Goal: Book appointment/travel/reservation

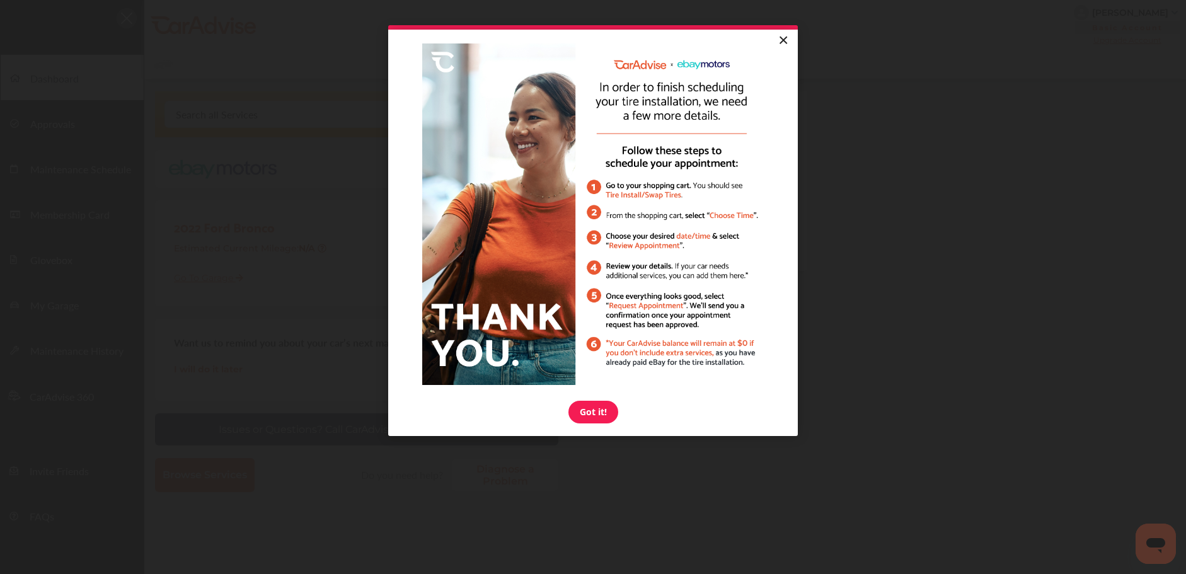
click at [781, 40] on link "×" at bounding box center [783, 41] width 22 height 23
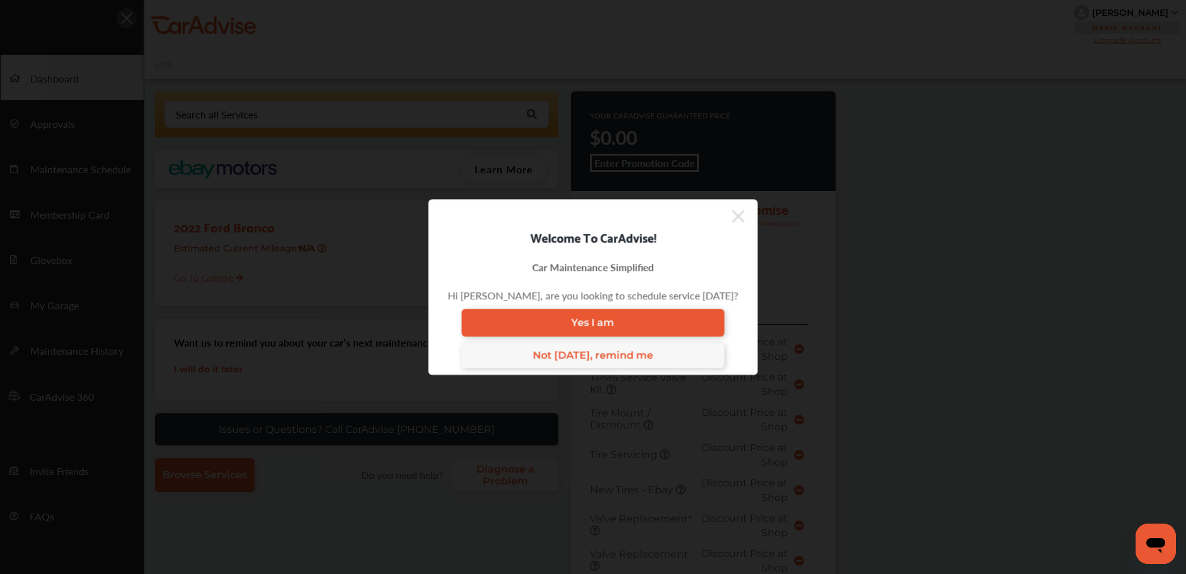
click at [732, 218] on icon at bounding box center [738, 216] width 13 height 13
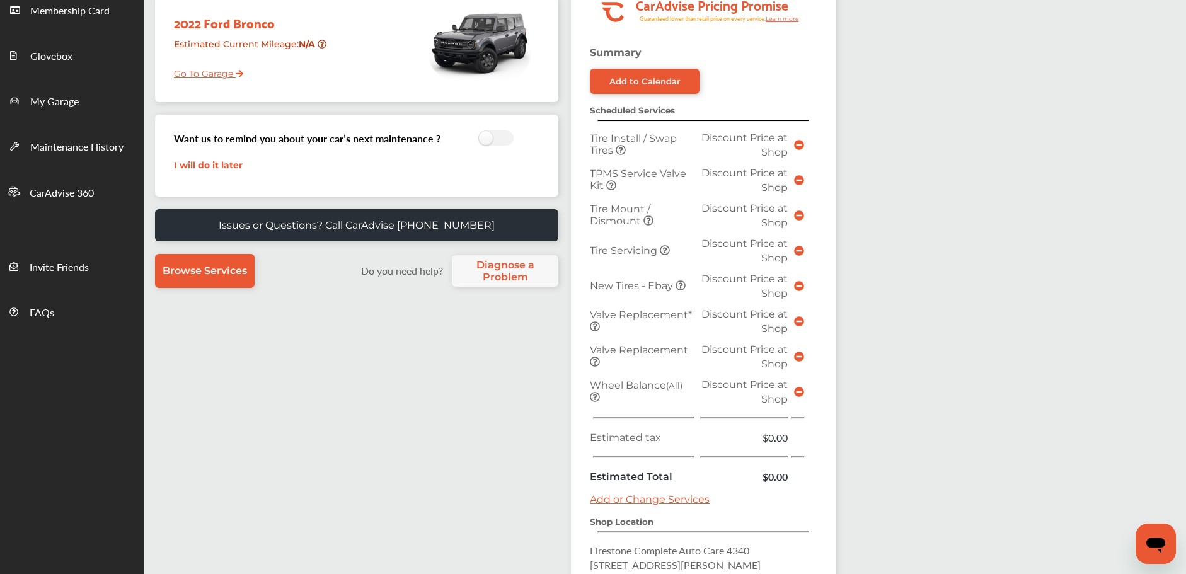
scroll to position [440, 0]
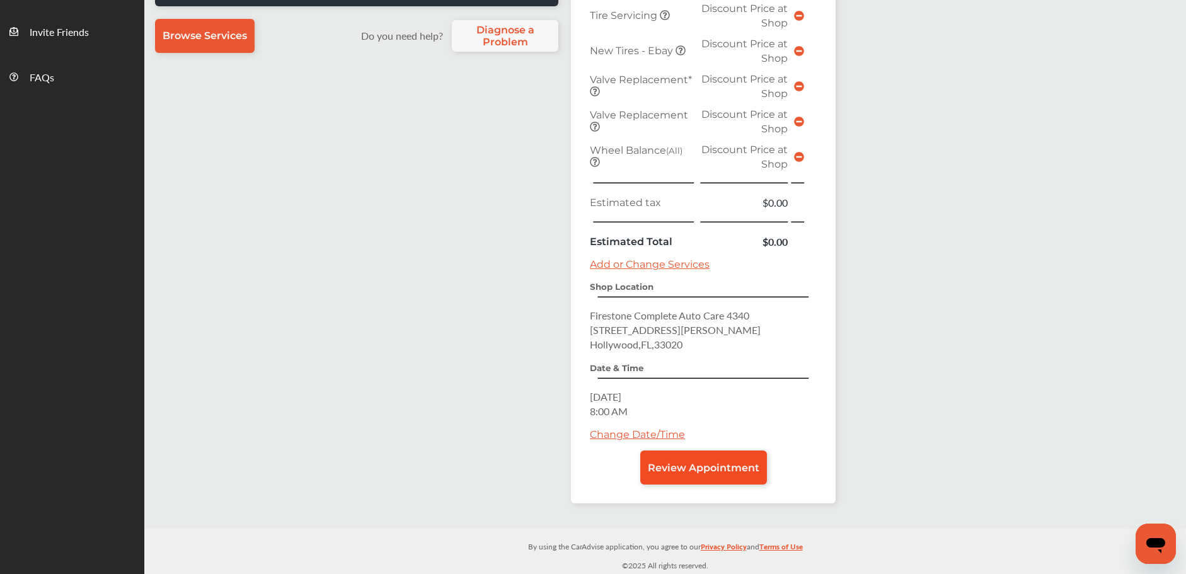
click at [676, 463] on span "Review Appointment" at bounding box center [704, 468] width 112 height 12
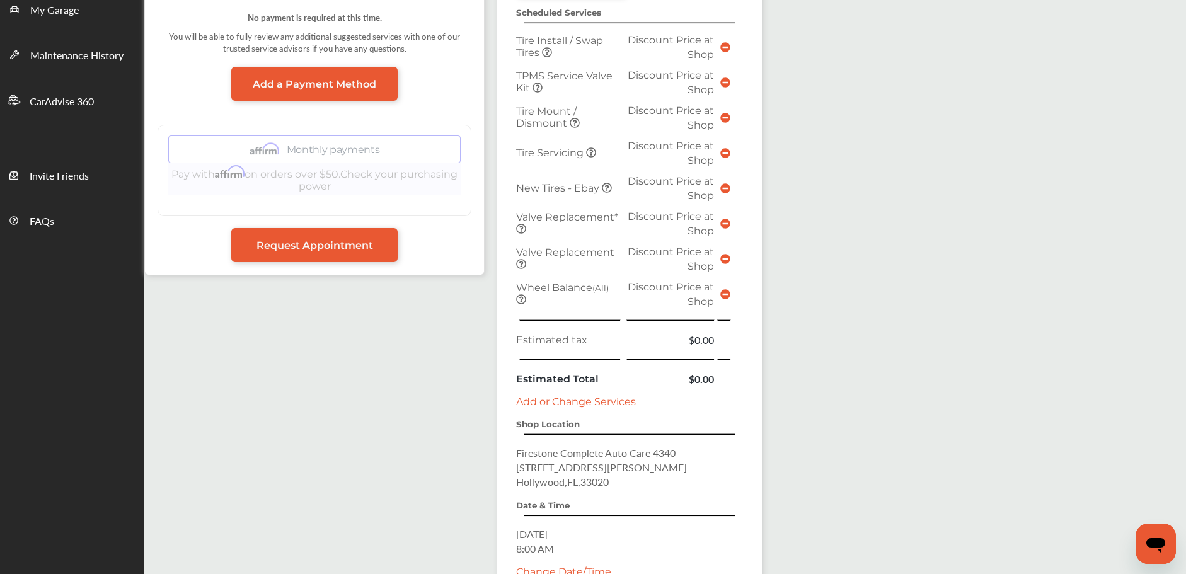
scroll to position [427, 0]
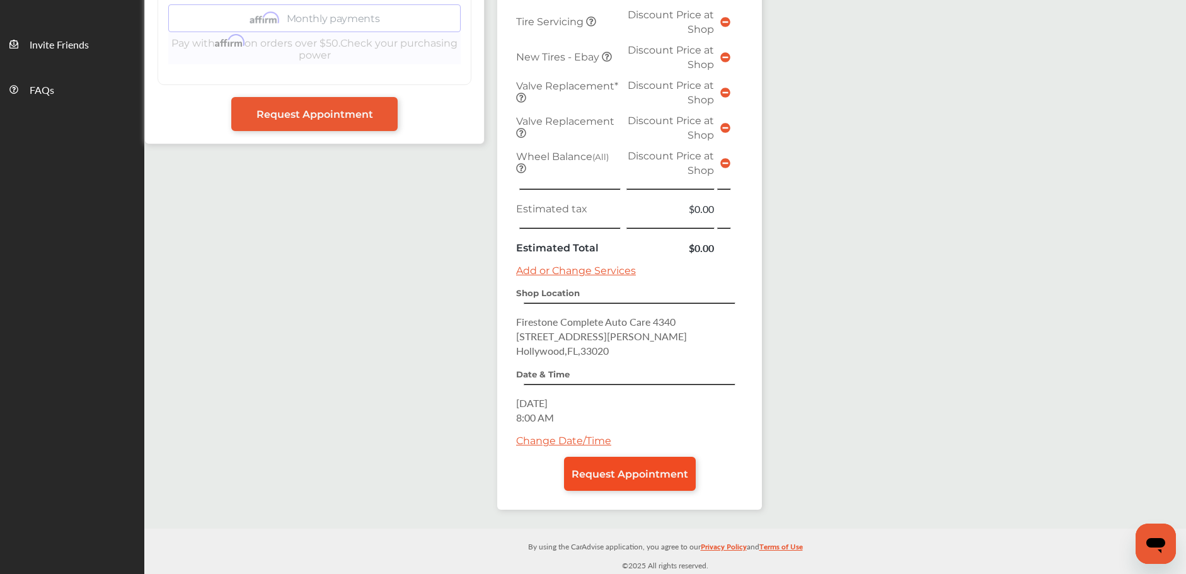
click at [628, 480] on link "Request Appointment" at bounding box center [630, 474] width 132 height 34
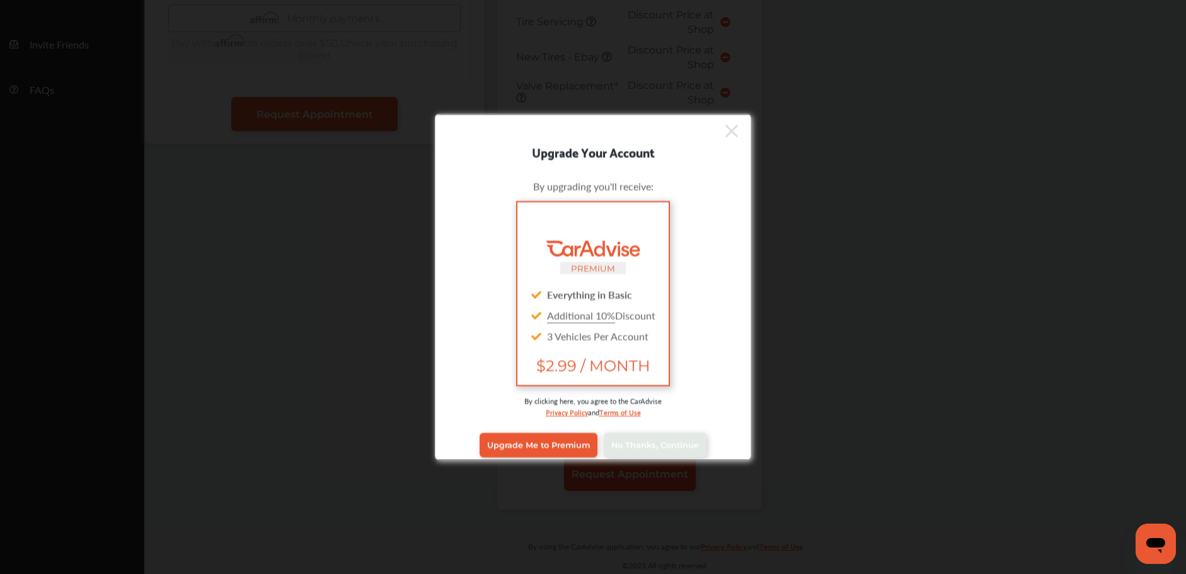
scroll to position [427, 0]
click at [630, 466] on div "Upgrade Your Account By upgrading you'll receive: PREMIUM Everything in Basic A…" at bounding box center [593, 287] width 1186 height 574
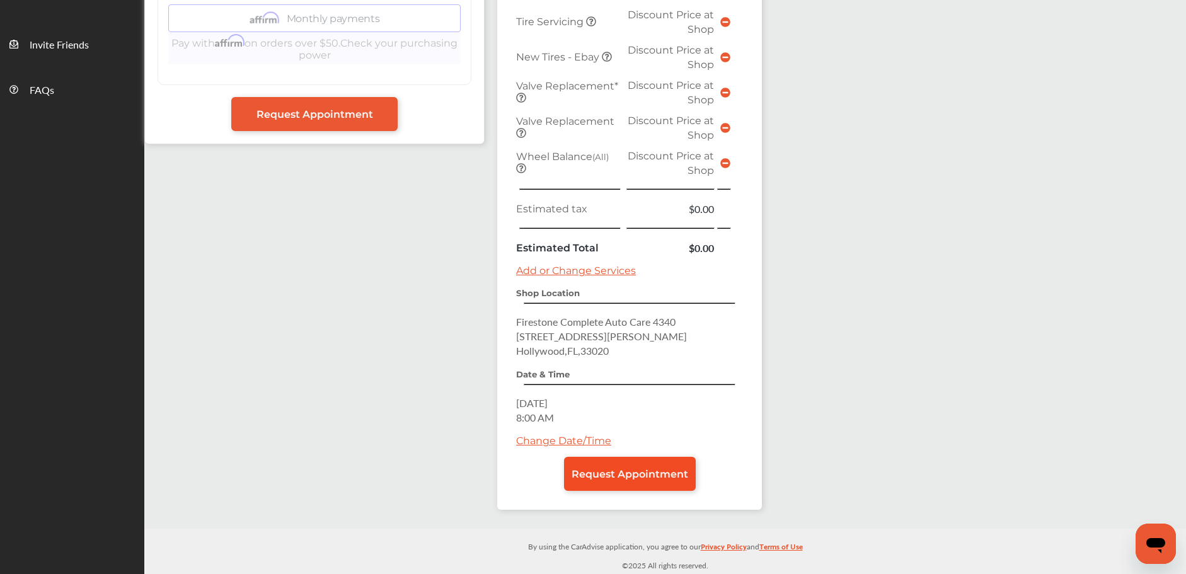
click at [667, 475] on span "Request Appointment" at bounding box center [630, 474] width 117 height 12
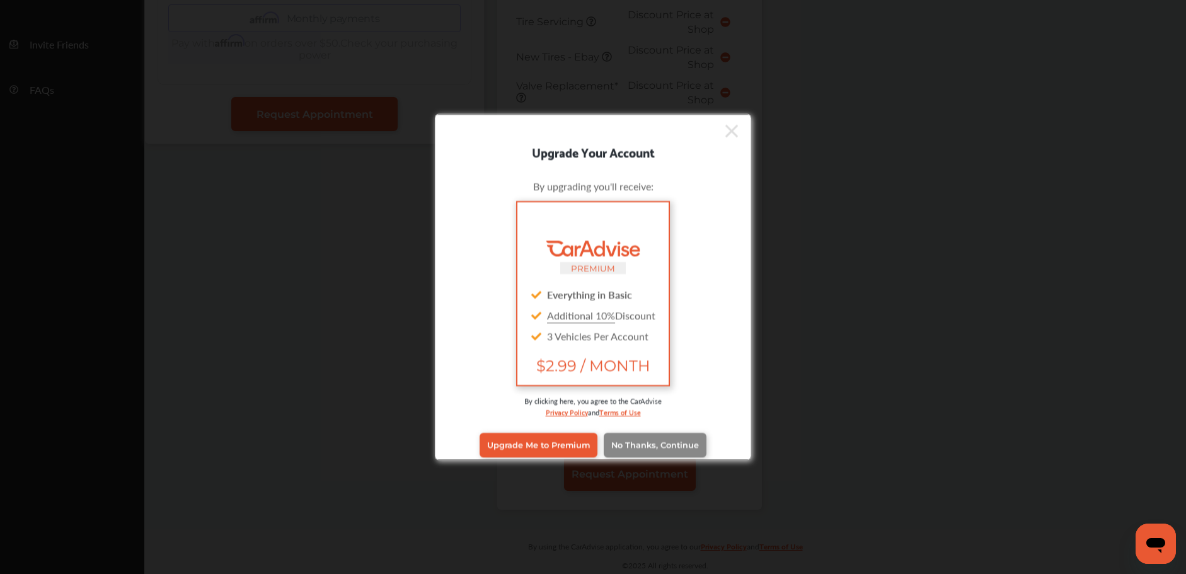
click at [677, 442] on span "No Thanks, Continue" at bounding box center [655, 444] width 88 height 9
